Goal: Task Accomplishment & Management: Use online tool/utility

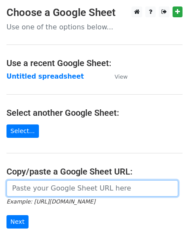
click at [66, 194] on input "url" at bounding box center [92, 188] width 172 height 16
paste input "[URL][DOMAIN_NAME]"
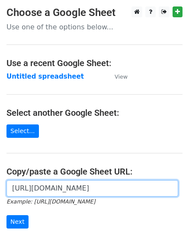
scroll to position [0, 194]
type input "[URL][DOMAIN_NAME]"
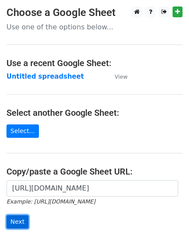
click at [24, 219] on input "Next" at bounding box center [17, 221] width 22 height 13
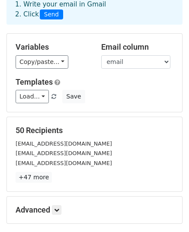
scroll to position [136, 0]
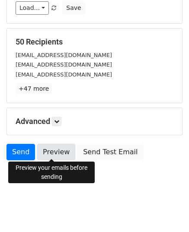
click at [42, 152] on link "Preview" at bounding box center [56, 152] width 38 height 16
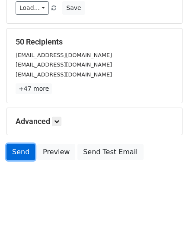
click at [22, 154] on link "Send" at bounding box center [20, 152] width 29 height 16
